Goal: Task Accomplishment & Management: Manage account settings

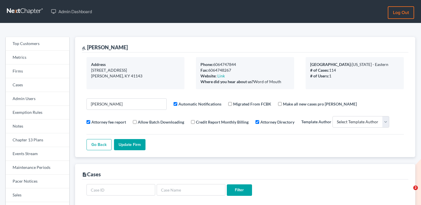
select select
click at [27, 73] on link "Firms" at bounding box center [38, 71] width 64 height 14
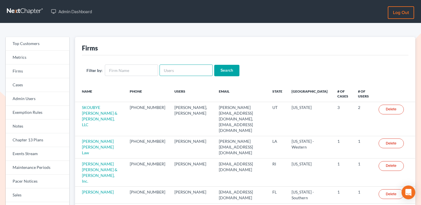
click at [182, 74] on input "text" at bounding box center [185, 69] width 53 height 11
paste input "[EMAIL_ADDRESS][DOMAIN_NAME]"
type input "[EMAIL_ADDRESS][DOMAIN_NAME]"
click at [221, 74] on input "Search" at bounding box center [226, 70] width 25 height 11
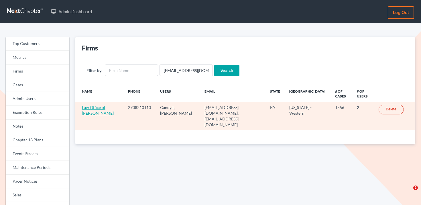
click at [92, 113] on link "Law Office of [PERSON_NAME]" at bounding box center [98, 110] width 32 height 11
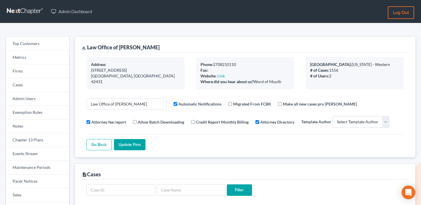
select select
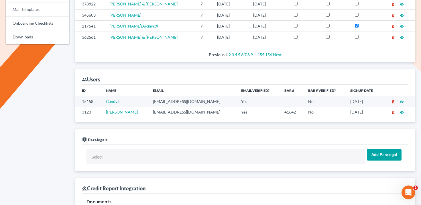
scroll to position [285, 0]
